Goal: Task Accomplishment & Management: Manage account settings

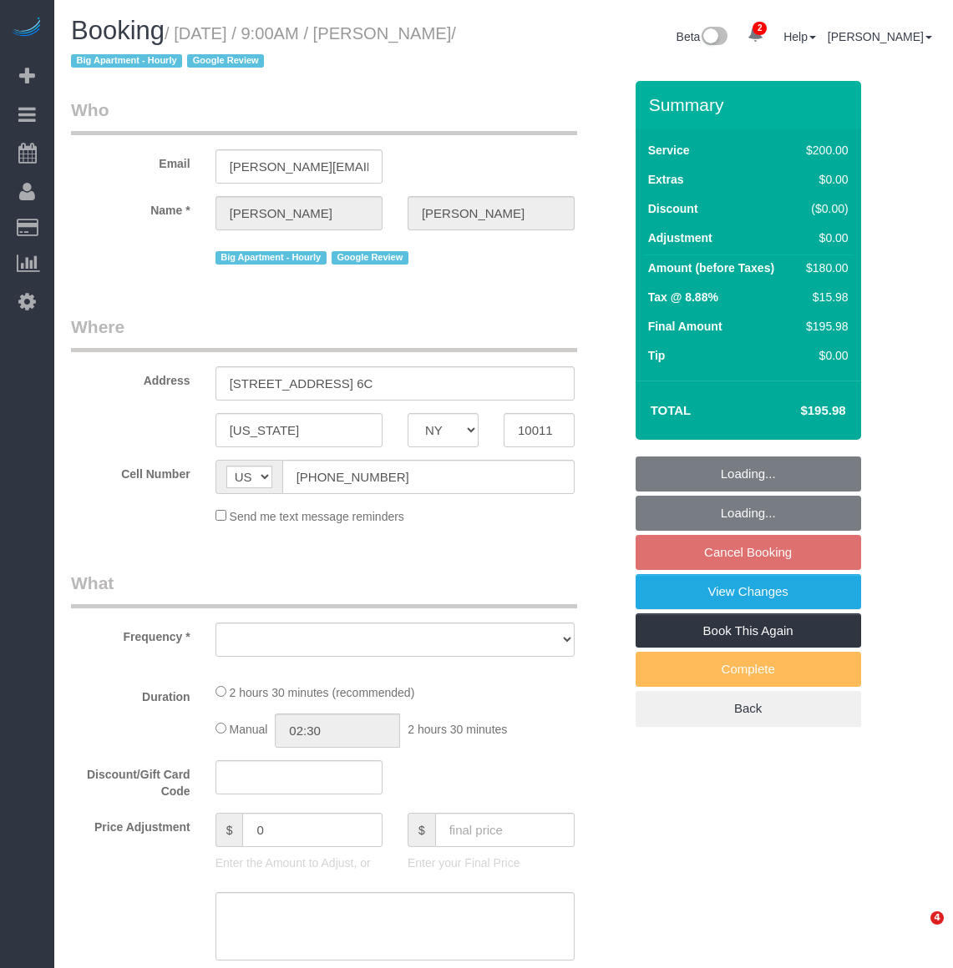
select select "NY"
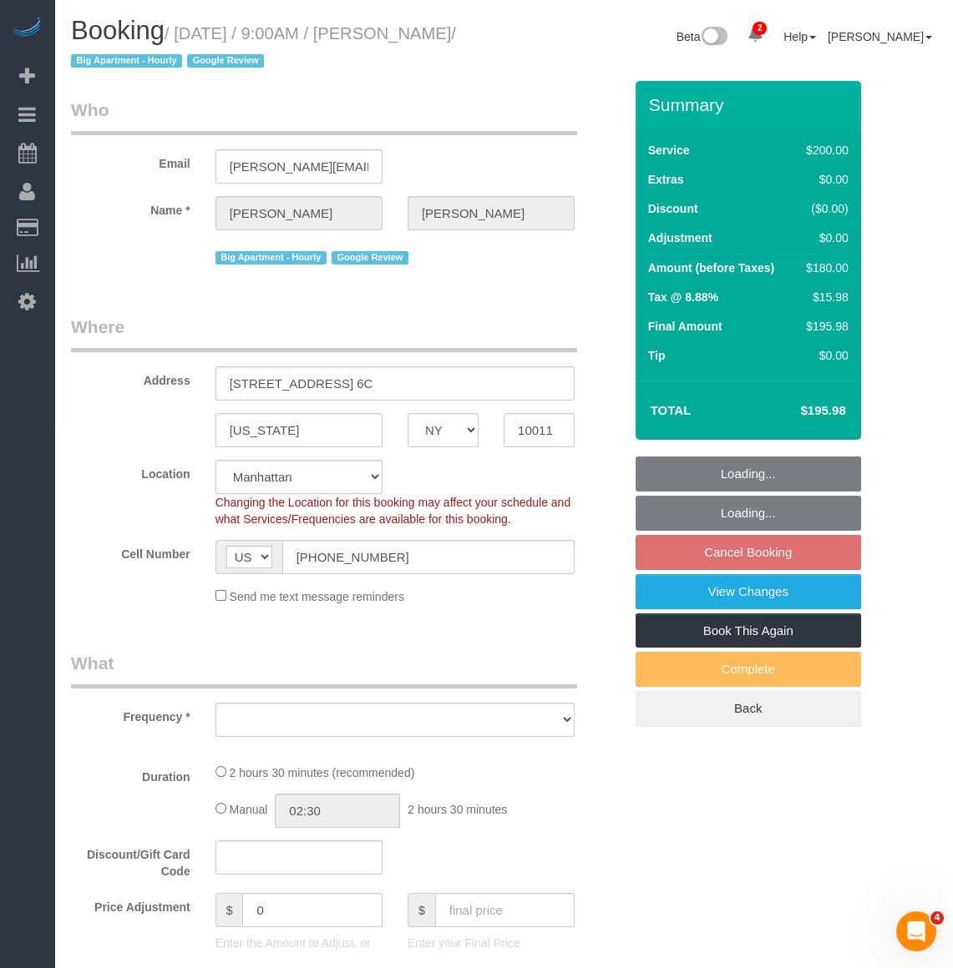
scroll to position [2049, 952]
select select "string:stripe-pm_1Qgbbh4VGloSiKo7pOyHQVUS"
select select "object:16648"
select select "spot119"
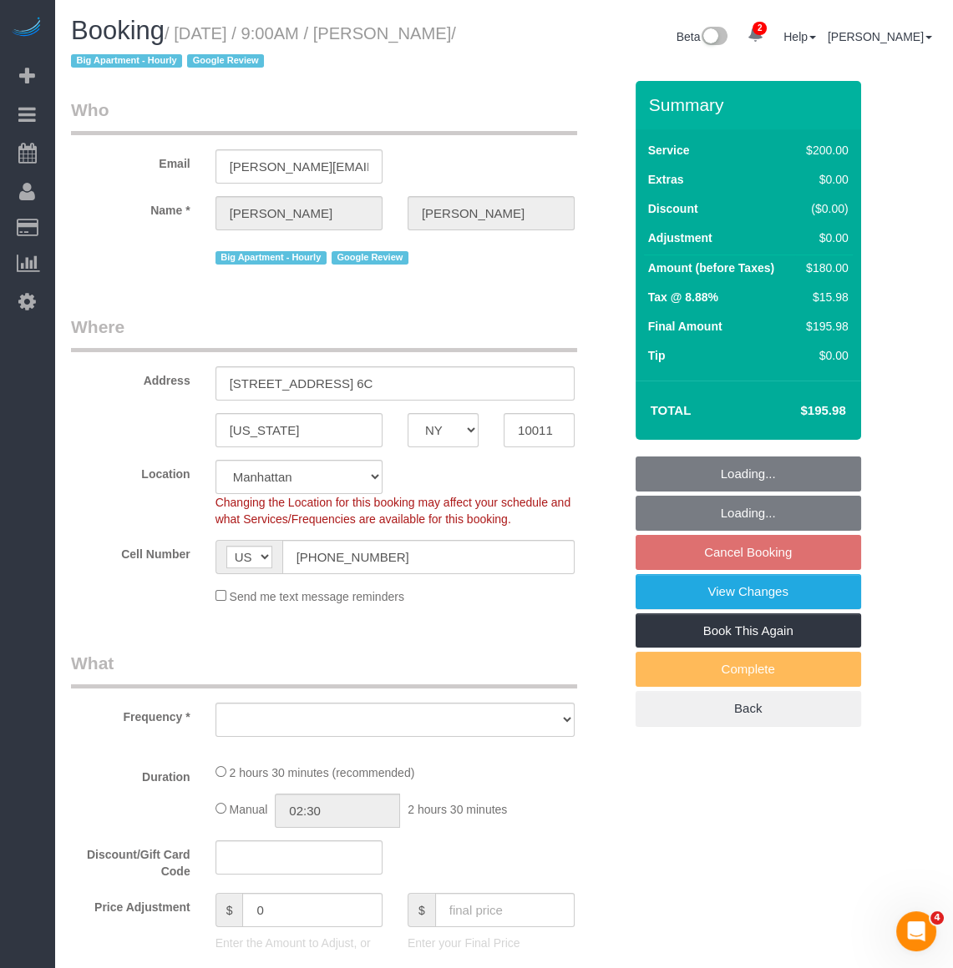
select select "number:57"
select select "number:70"
select select "number:15"
select select "number:5"
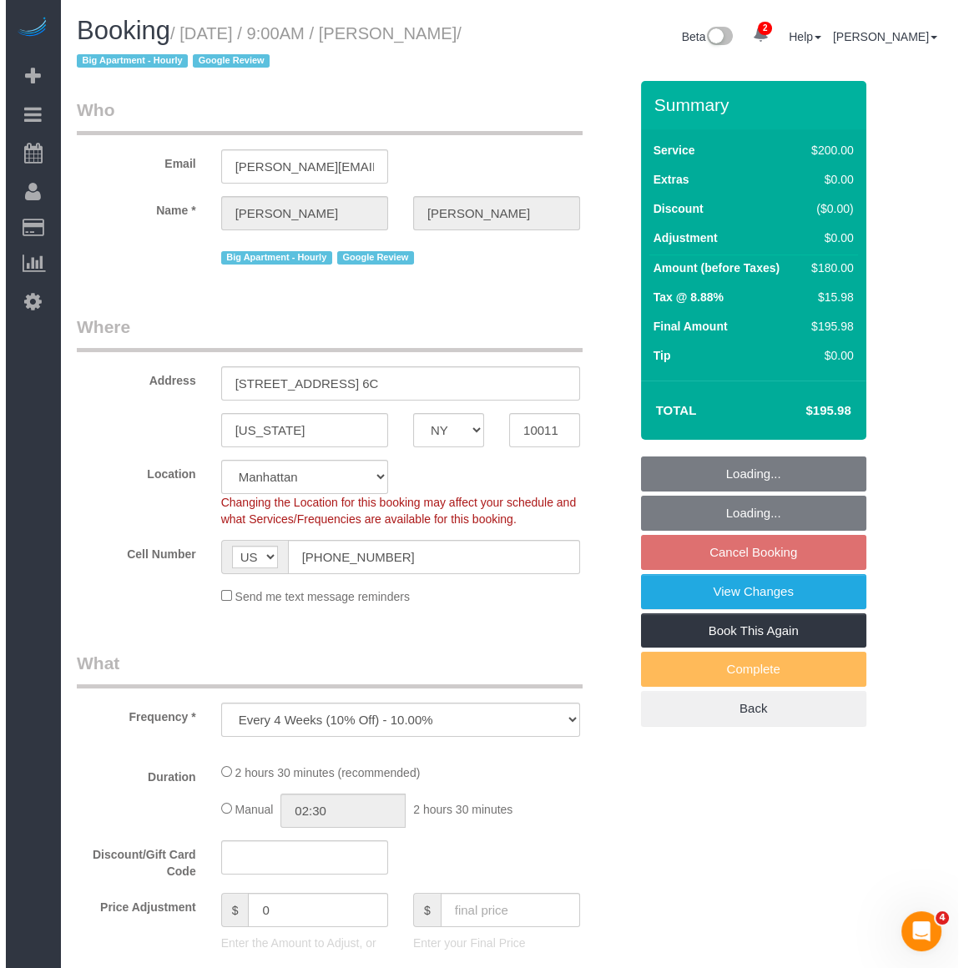
scroll to position [2659, 952]
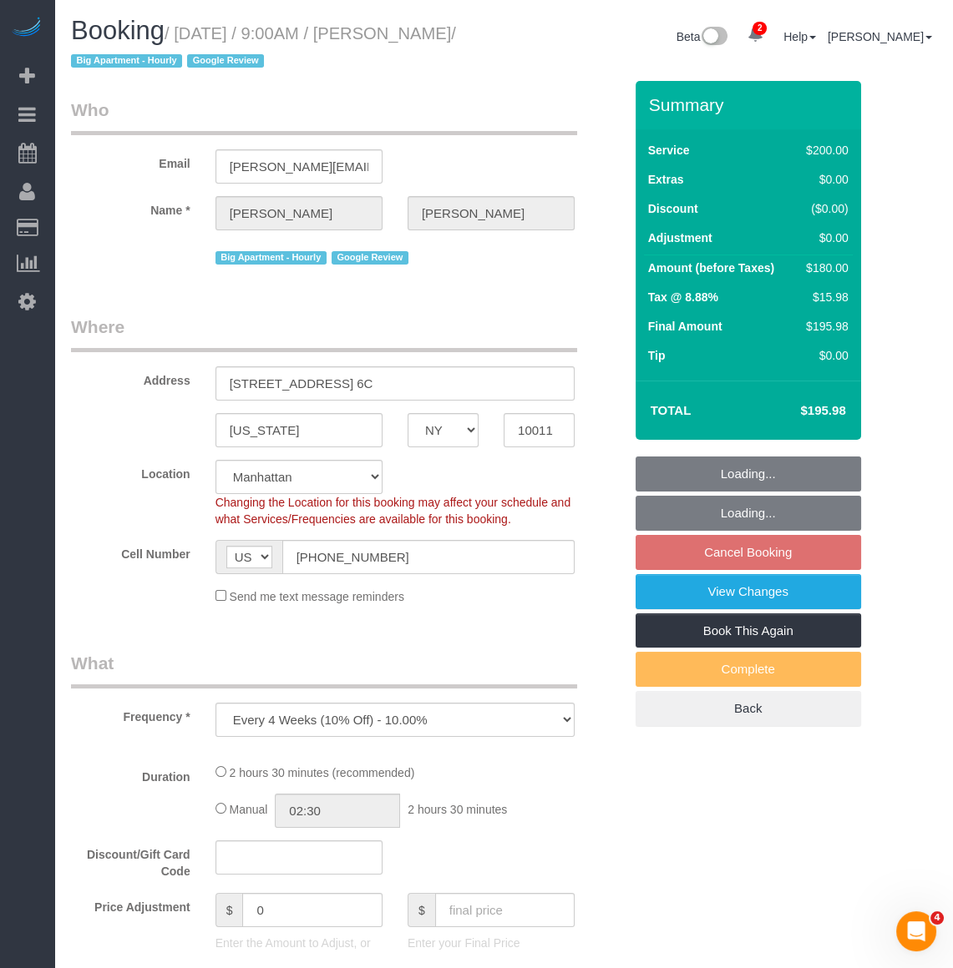
select select "object:16883"
select select "150"
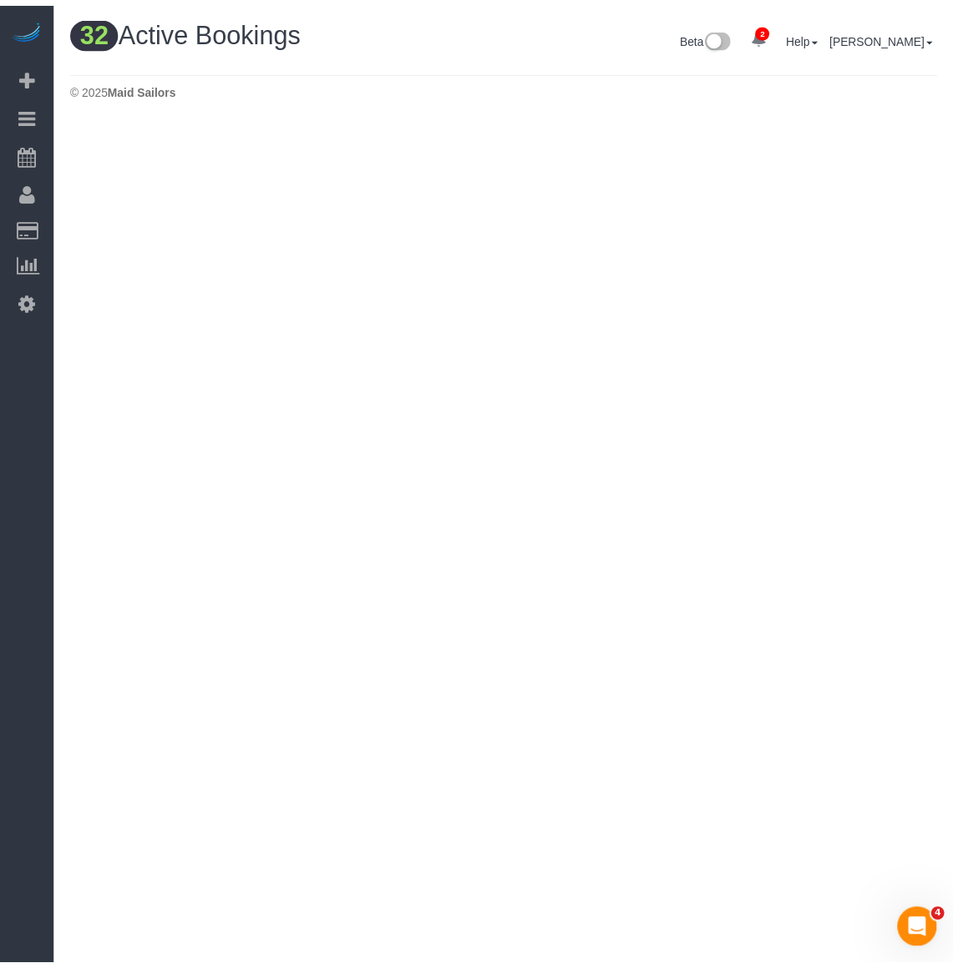
scroll to position [5606, 952]
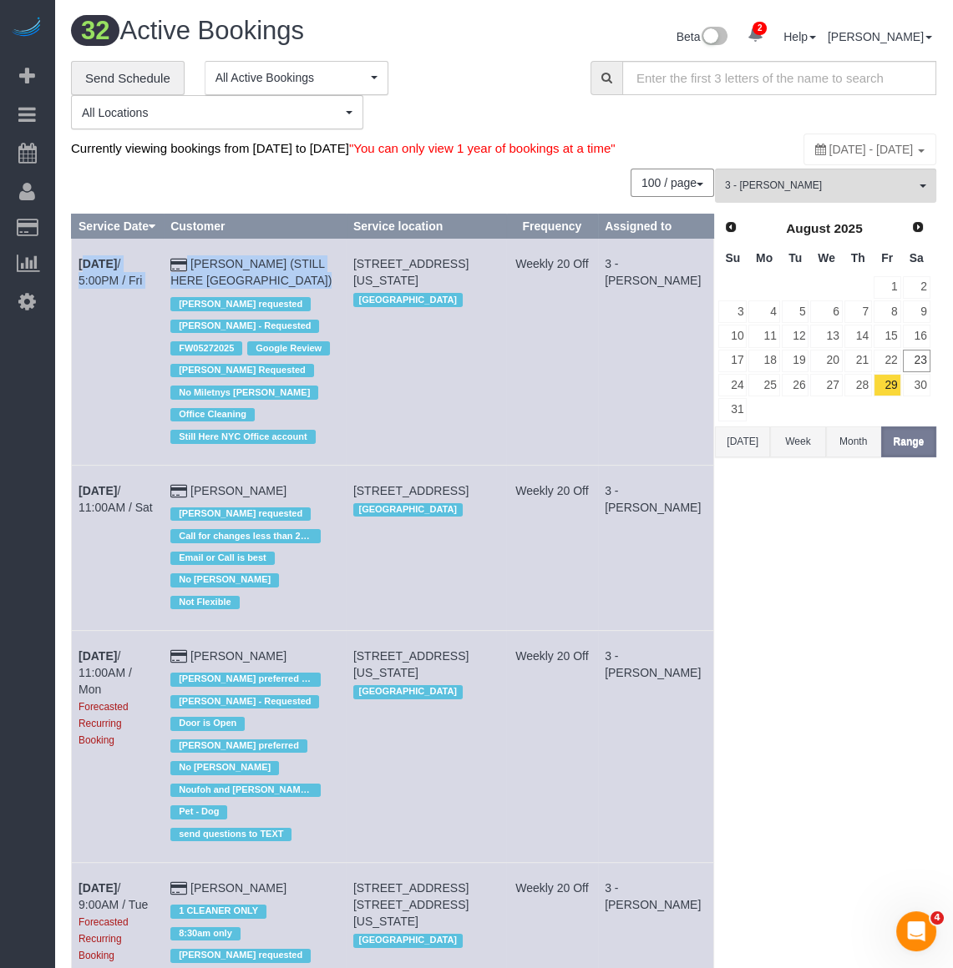
drag, startPoint x: 75, startPoint y: 296, endPoint x: 231, endPoint y: 317, distance: 157.5
click at [231, 317] on tr "[DATE] 5:00PM / Fri [PERSON_NAME] (STILL HERE [GEOGRAPHIC_DATA]) [PERSON_NAME] …" at bounding box center [393, 352] width 642 height 226
copy tr "[DATE] 5:00PM / Fri [PERSON_NAME] (STILL HERE [GEOGRAPHIC_DATA])"
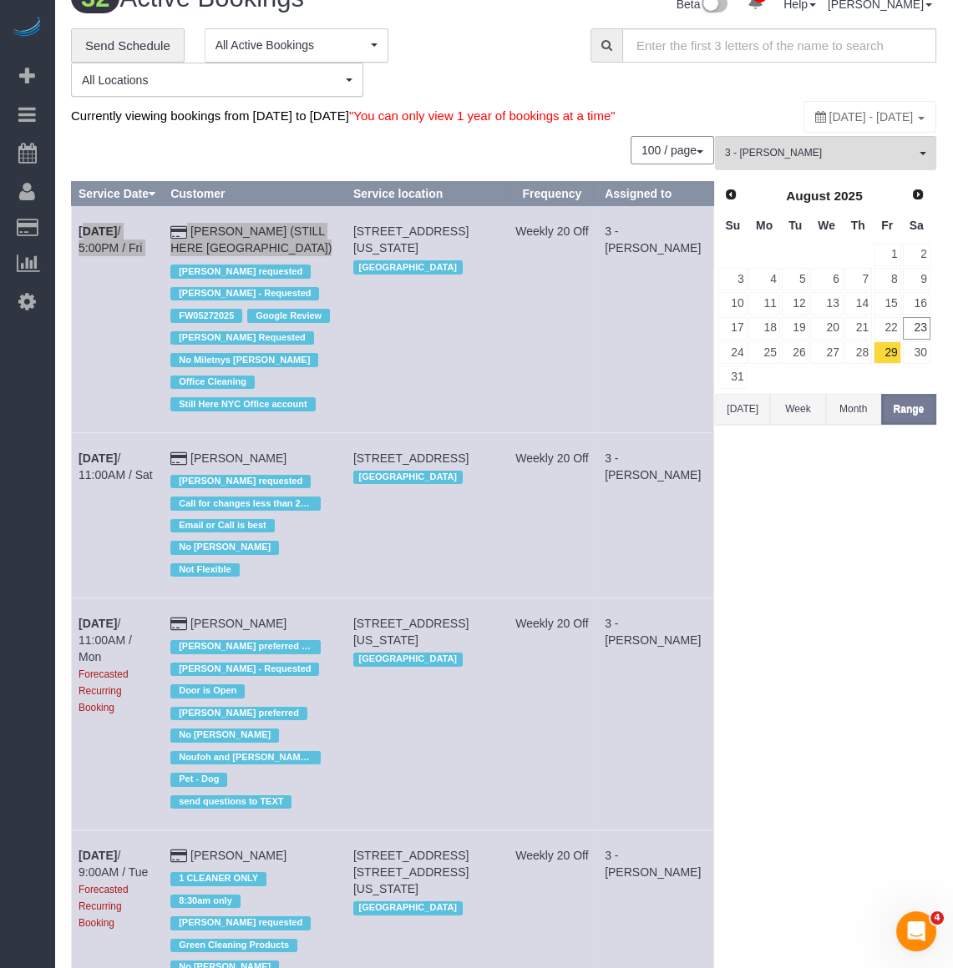
scroll to position [75, 0]
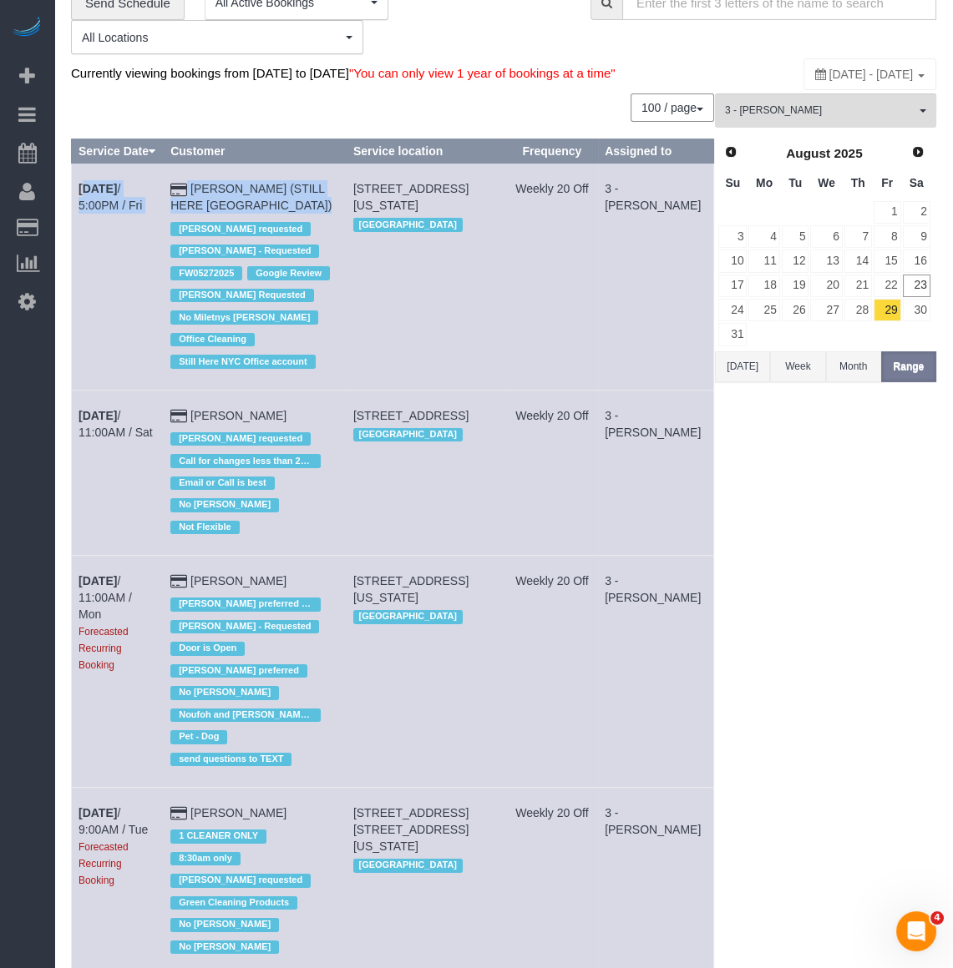
drag, startPoint x: 74, startPoint y: 448, endPoint x: 312, endPoint y: 450, distance: 238.0
click at [312, 450] on tr "[DATE] 11:00AM / Sat [PERSON_NAME] [PERSON_NAME] requested Call for changes les…" at bounding box center [393, 472] width 642 height 165
copy tr "[DATE] 11:00AM / Sat [PERSON_NAME]"
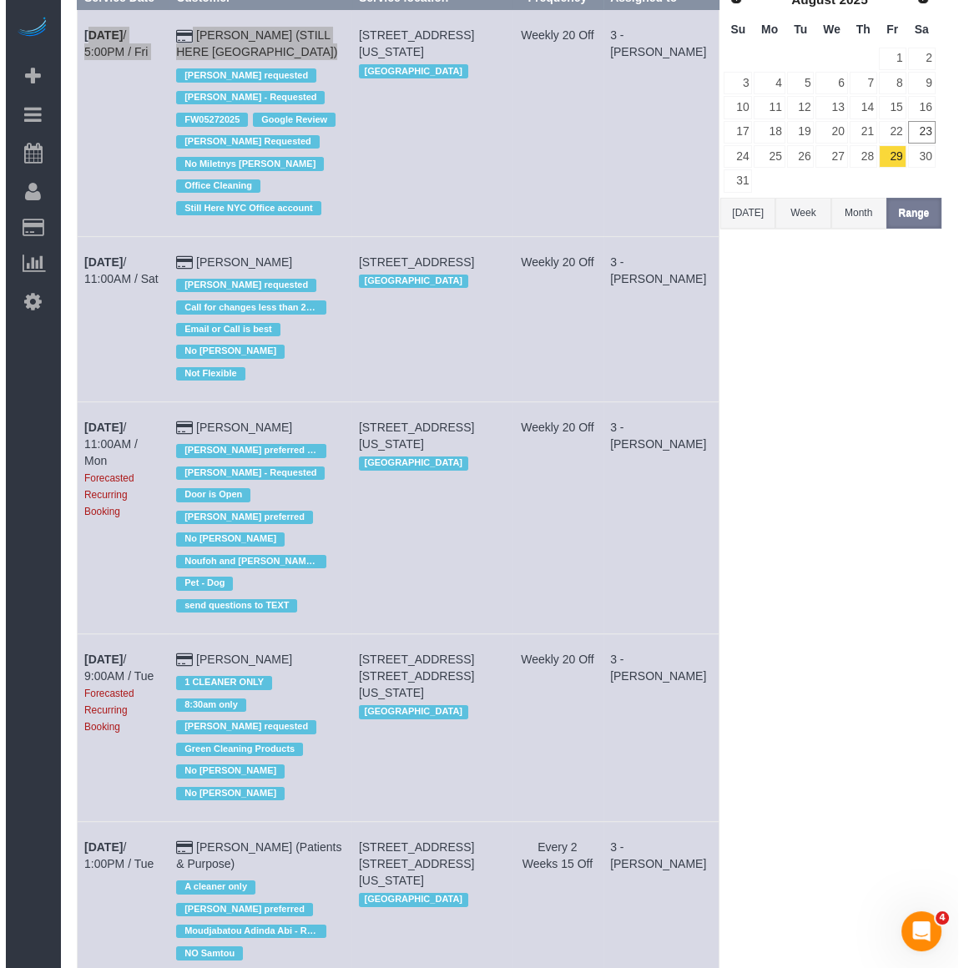
scroll to position [303, 0]
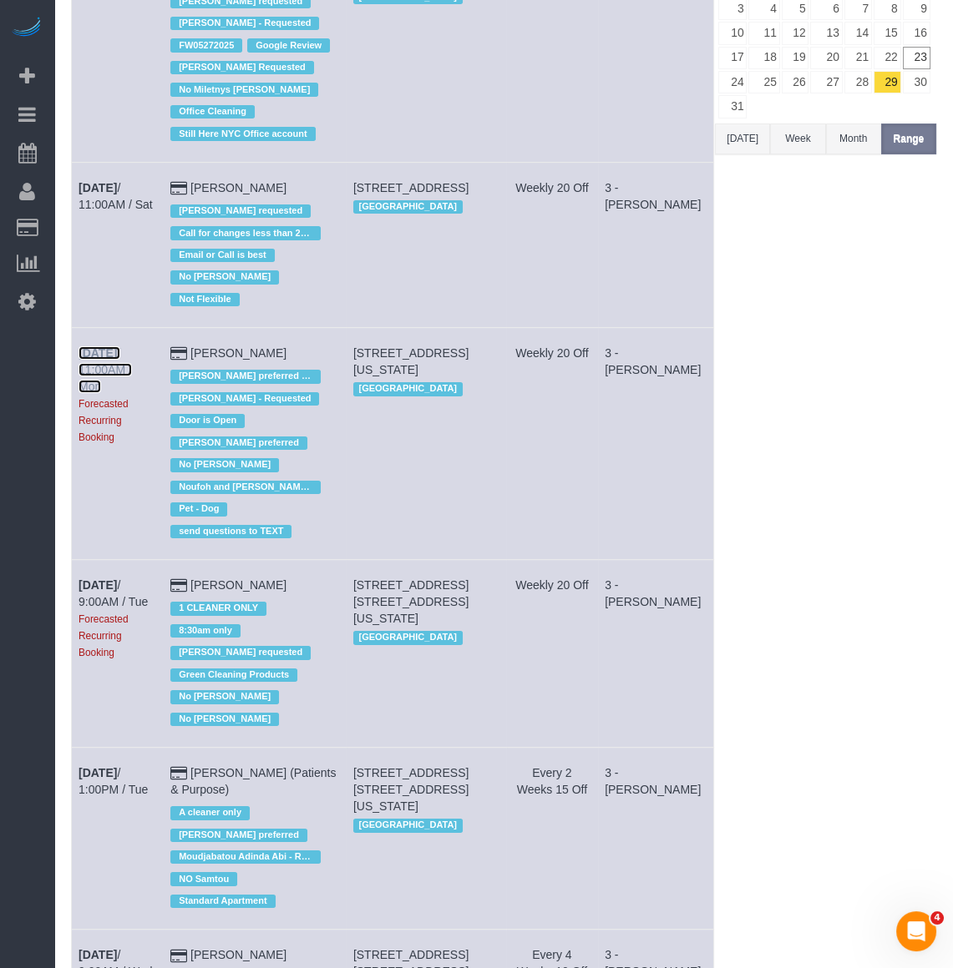
click at [132, 384] on link "[DATE] 11:00AM / Mon" at bounding box center [104, 369] width 53 height 47
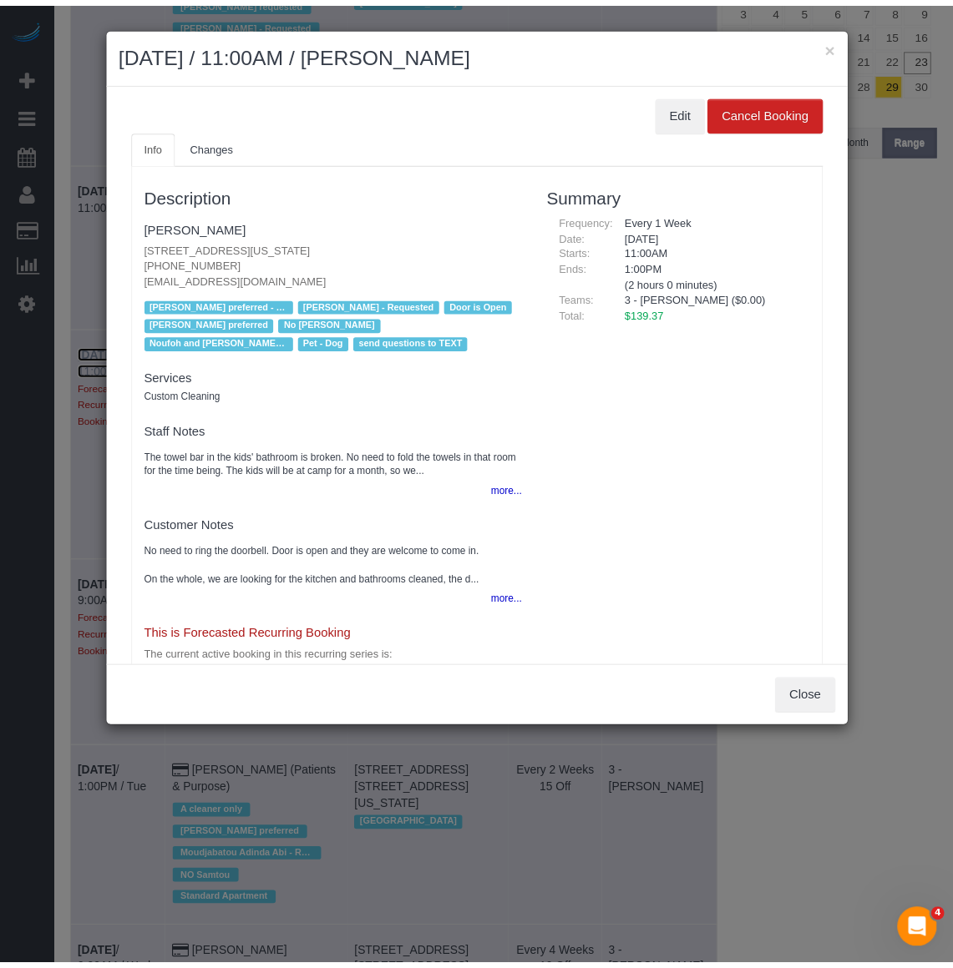
scroll to position [5596, 963]
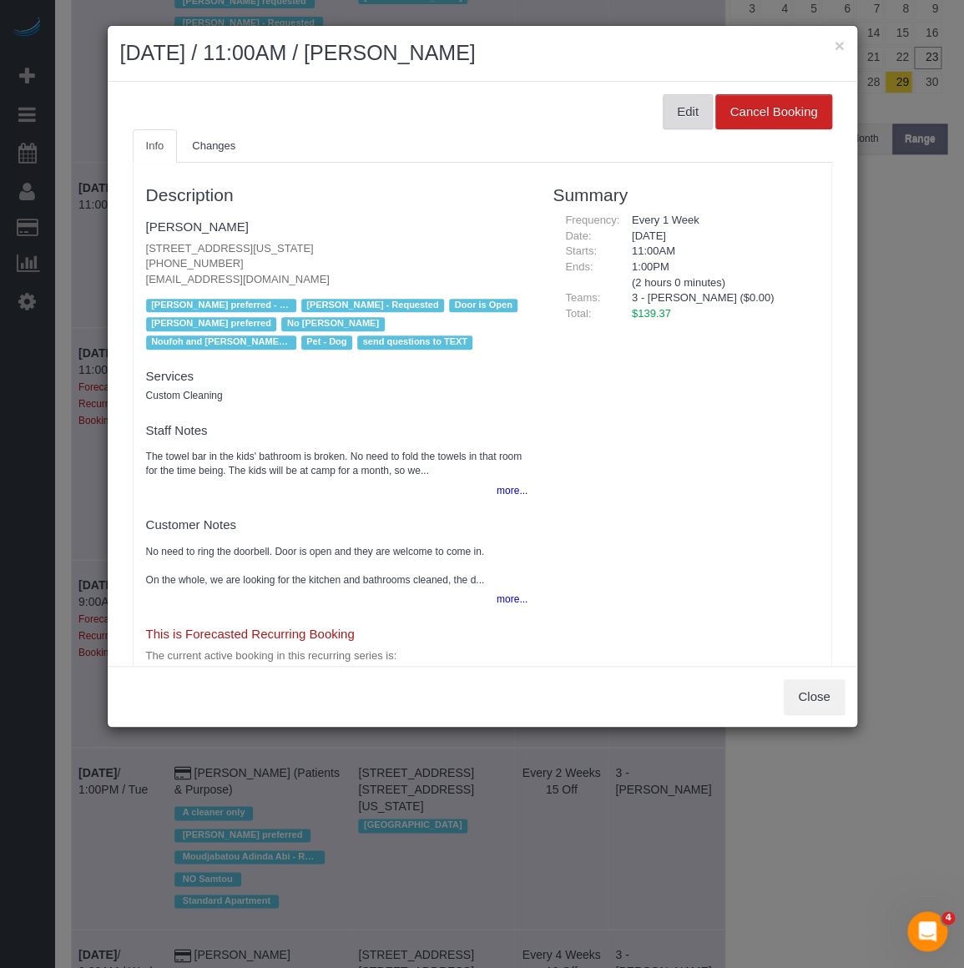
click at [668, 106] on button "Edit" at bounding box center [688, 111] width 50 height 35
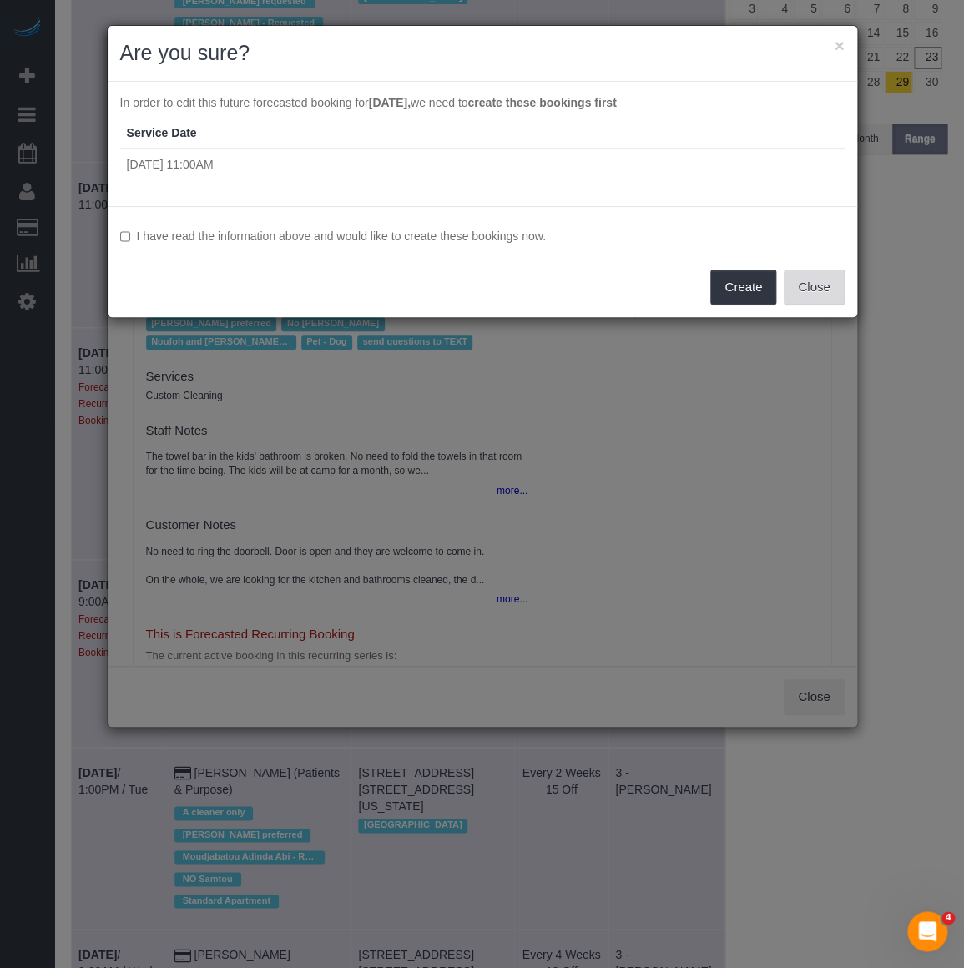
click at [837, 296] on button "Close" at bounding box center [814, 287] width 60 height 35
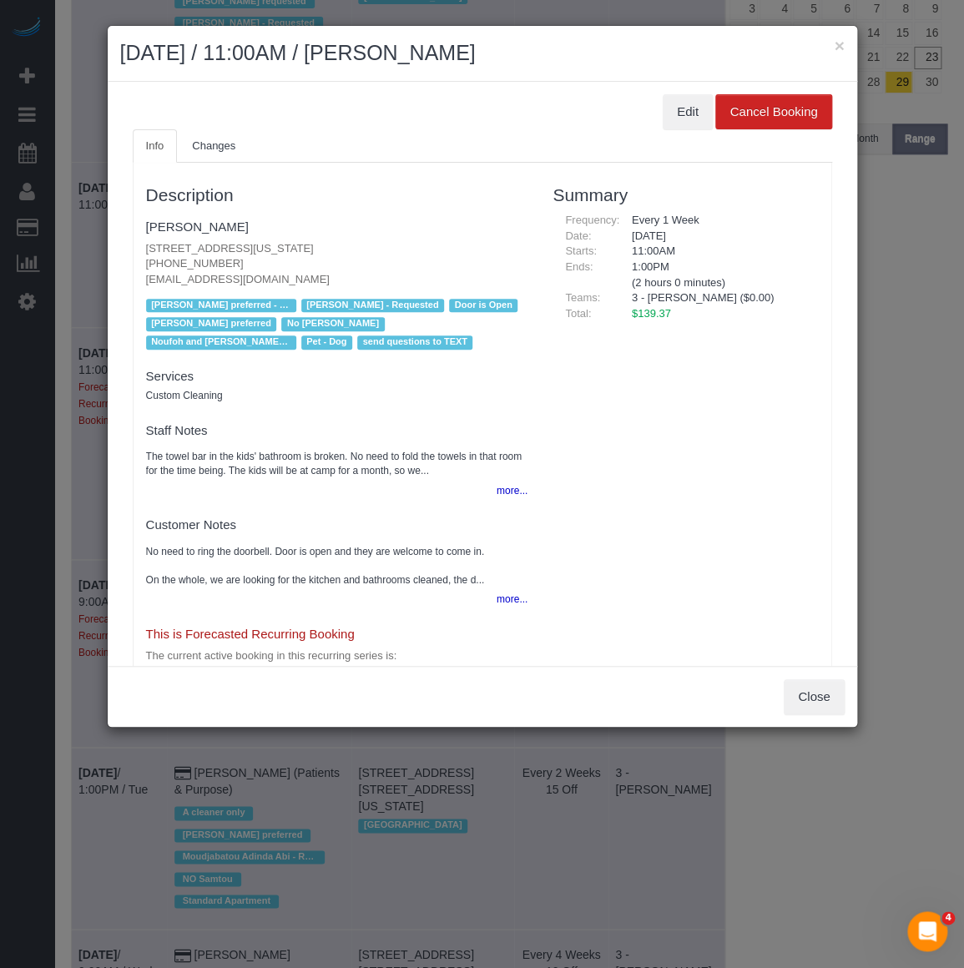
click at [94, 142] on div "× [DATE] / 11:00AM / [PERSON_NAME] Edit Cancel Booking Info Changes Description…" at bounding box center [482, 484] width 964 height 968
click at [842, 48] on button "×" at bounding box center [839, 46] width 10 height 18
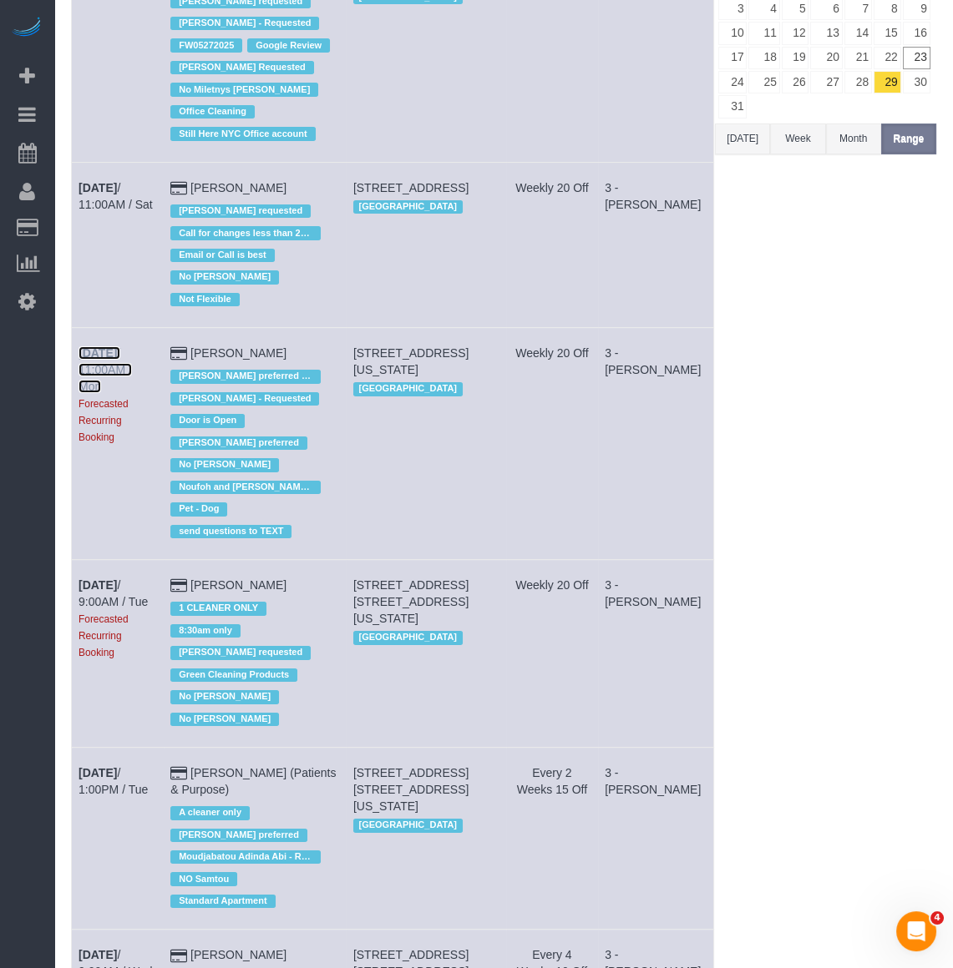
scroll to position [0, 0]
